Goal: Task Accomplishment & Management: Use online tool/utility

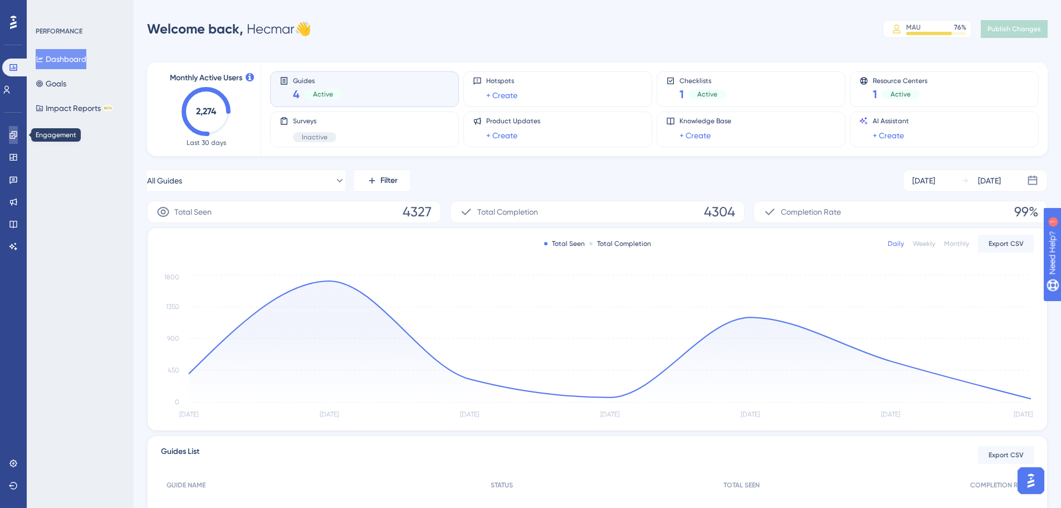
click at [13, 139] on link at bounding box center [13, 135] width 9 height 18
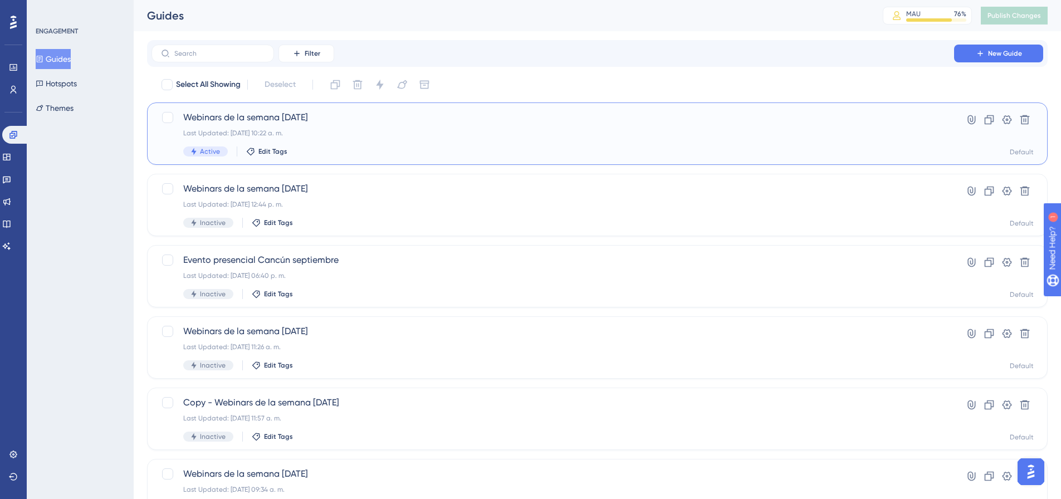
click at [330, 130] on div "Last Updated: [DATE] 10:22 a. m." at bounding box center [552, 133] width 739 height 9
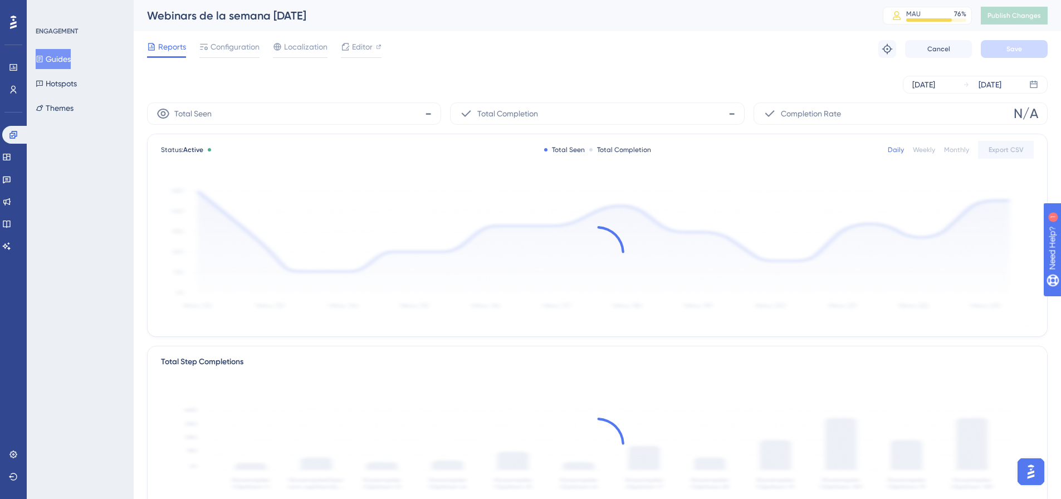
click at [389, 41] on div "Reports Configuration Localization Editor Troubleshoot Cancel Save" at bounding box center [597, 49] width 901 height 36
click at [365, 40] on div "Reports Configuration Localization Editor Troubleshoot Cancel Save" at bounding box center [597, 49] width 901 height 36
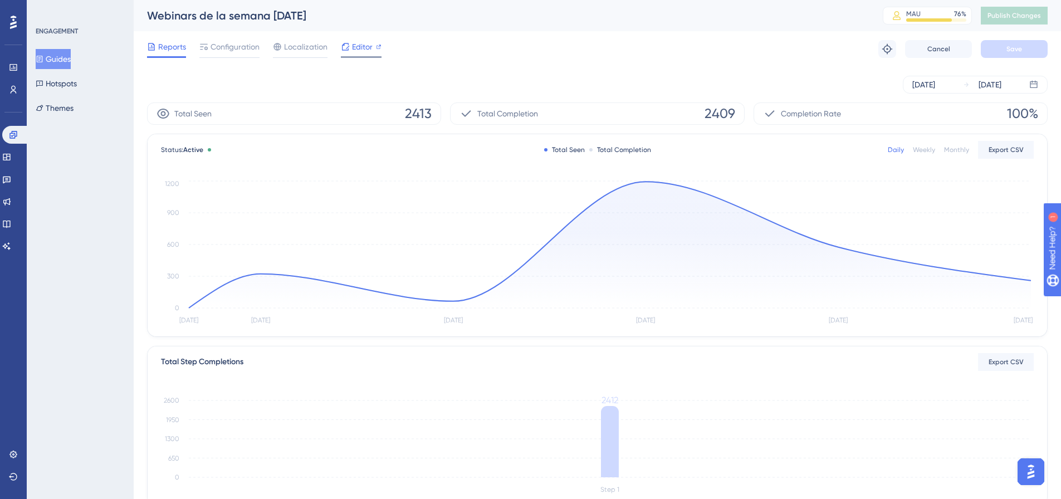
click at [355, 46] on span "Editor" at bounding box center [362, 46] width 21 height 13
click at [249, 55] on div "Configuration" at bounding box center [229, 49] width 60 height 18
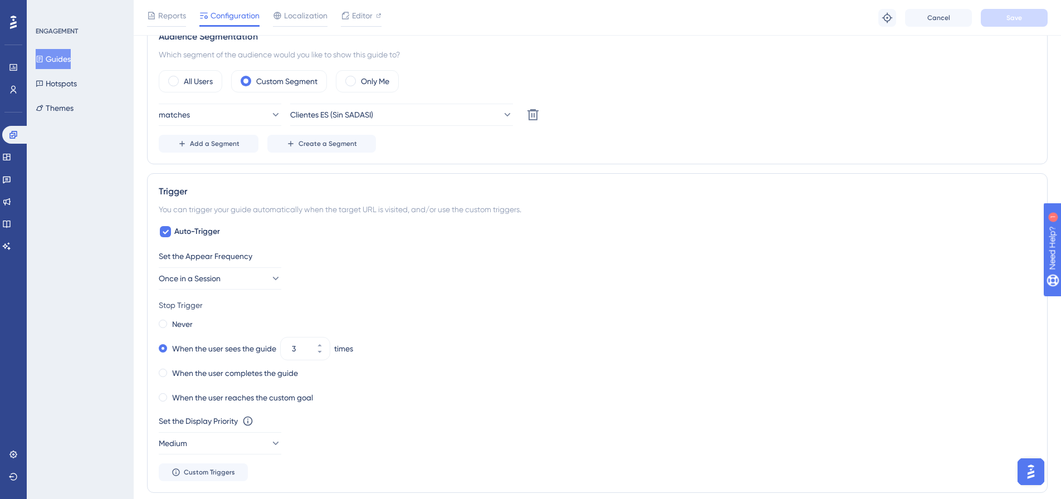
scroll to position [446, 0]
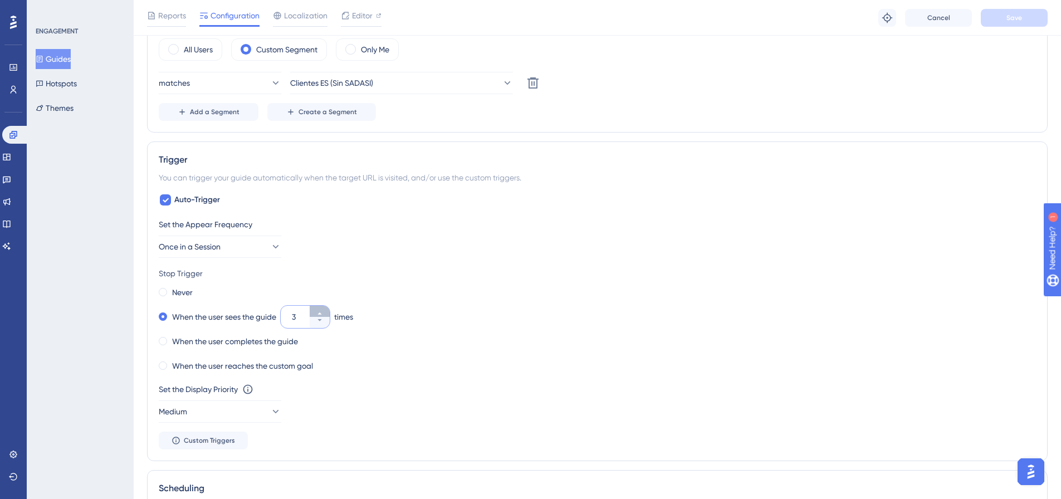
click at [320, 314] on icon at bounding box center [319, 313] width 7 height 7
type input "5"
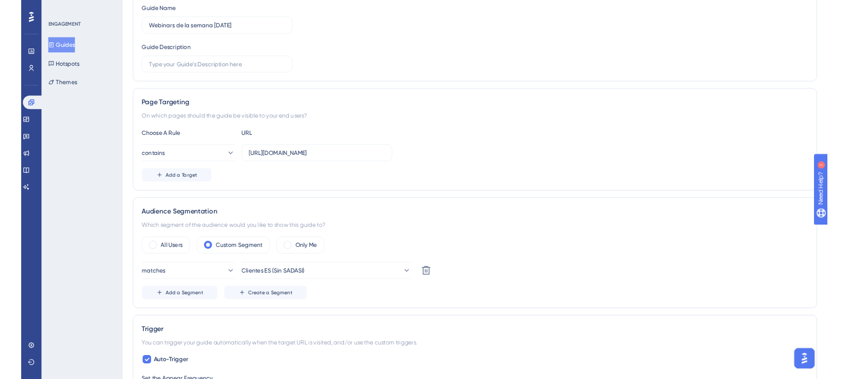
scroll to position [0, 0]
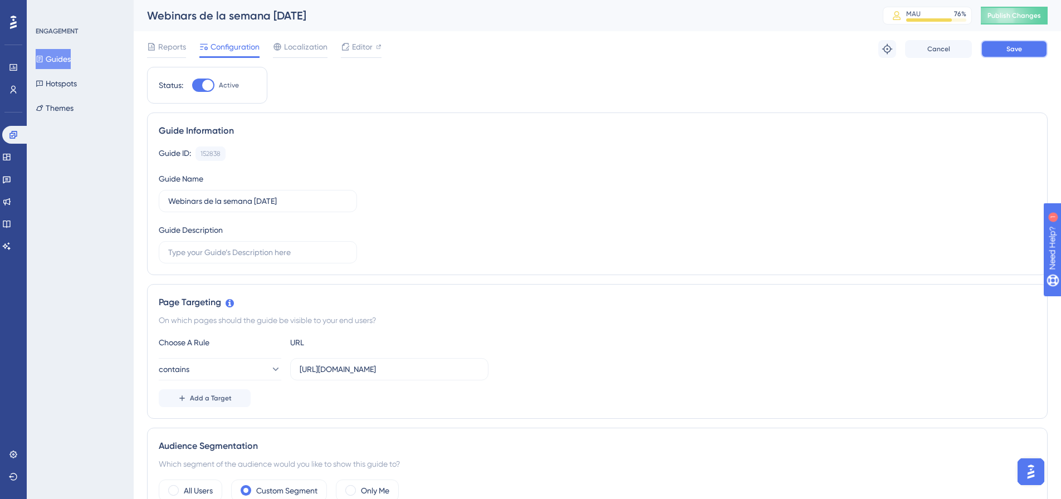
click at [1019, 57] on button "Save" at bounding box center [1014, 49] width 67 height 18
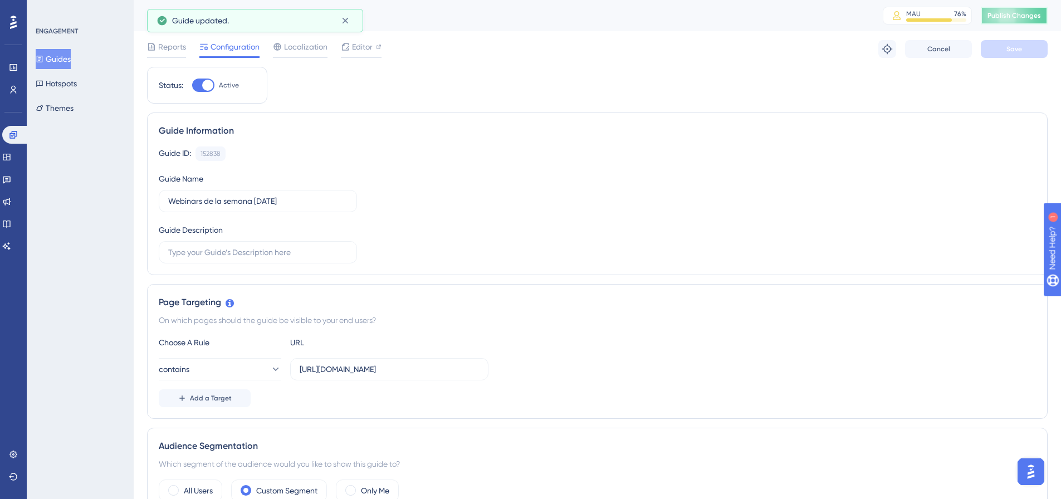
click at [1033, 21] on button "Publish Changes" at bounding box center [1014, 16] width 67 height 18
